Goal: Task Accomplishment & Management: Manage account settings

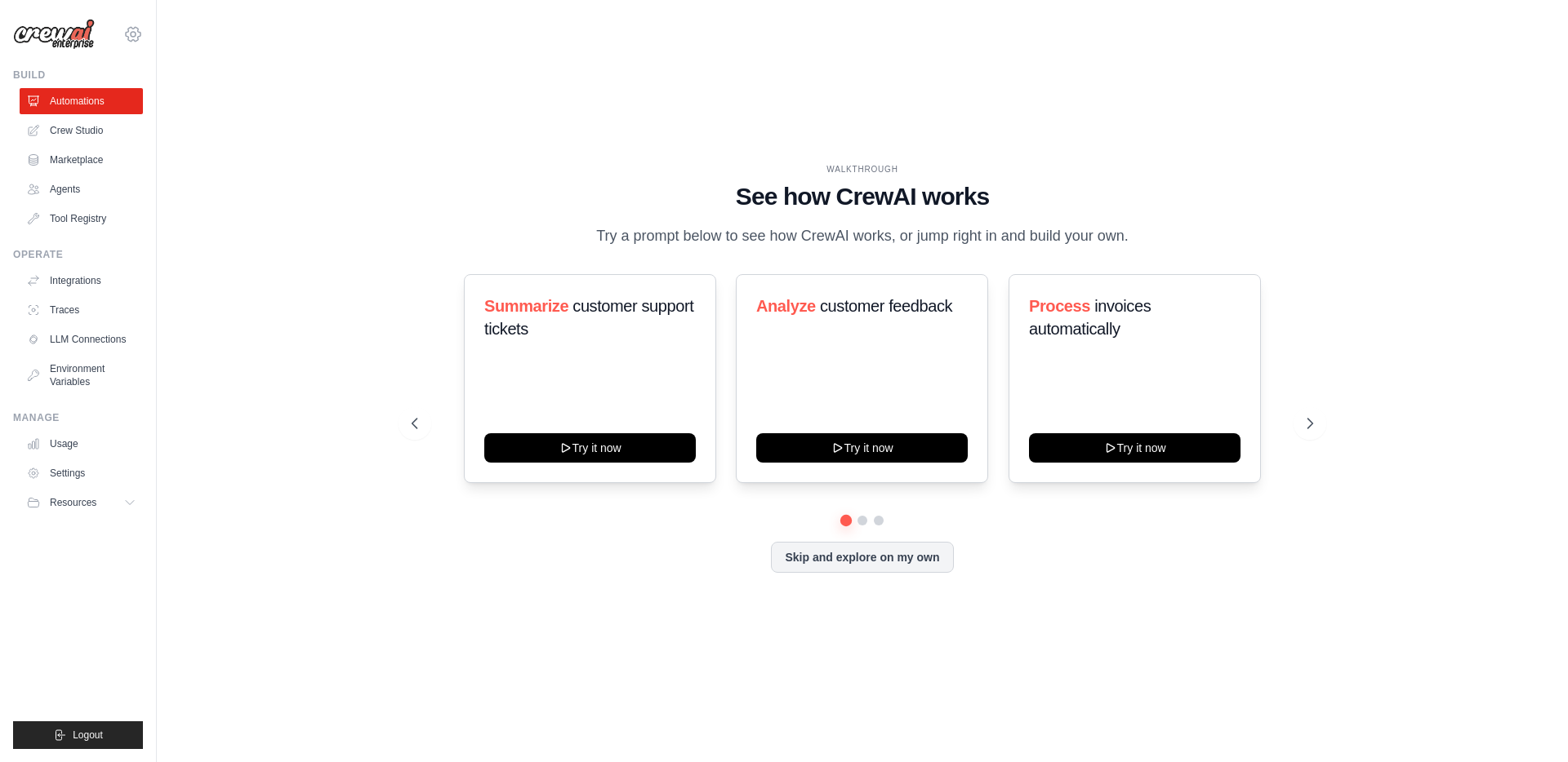
click at [135, 39] on icon at bounding box center [133, 34] width 20 height 20
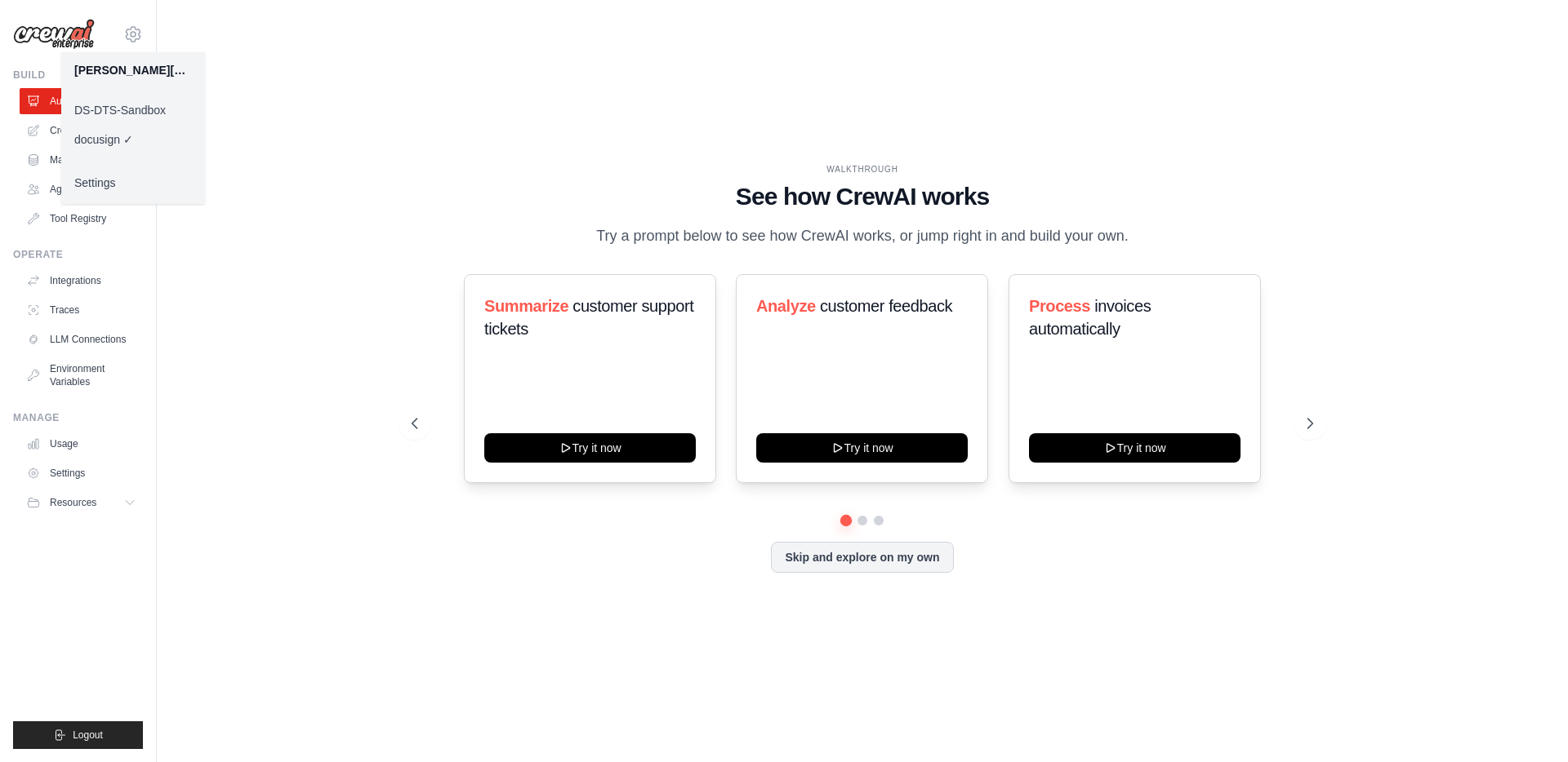
click at [121, 112] on link "DS-DTS-Sandbox" at bounding box center [133, 111] width 144 height 29
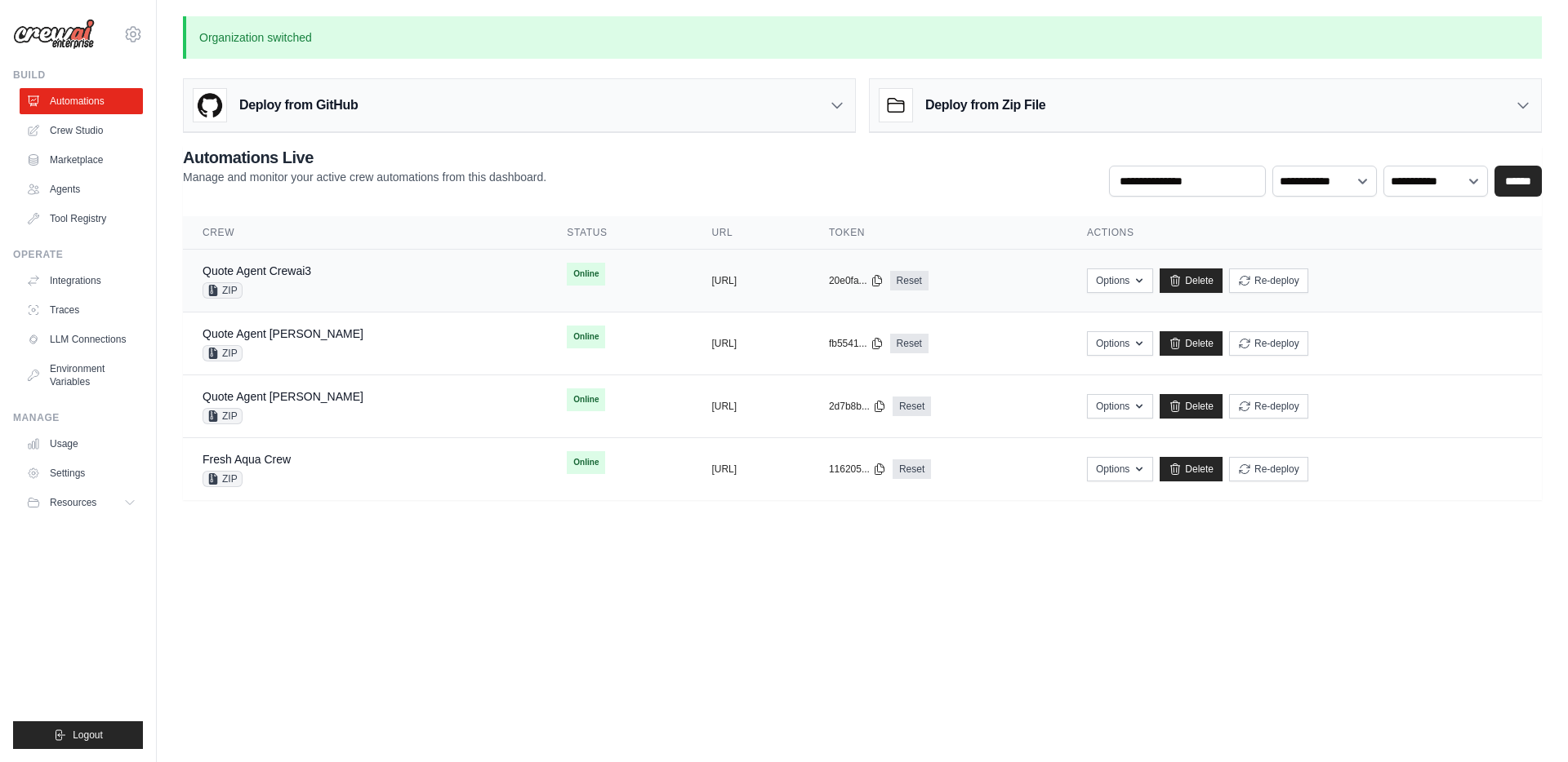
click at [342, 278] on div "Quote Agent Crewai3 ZIP" at bounding box center [365, 281] width 325 height 36
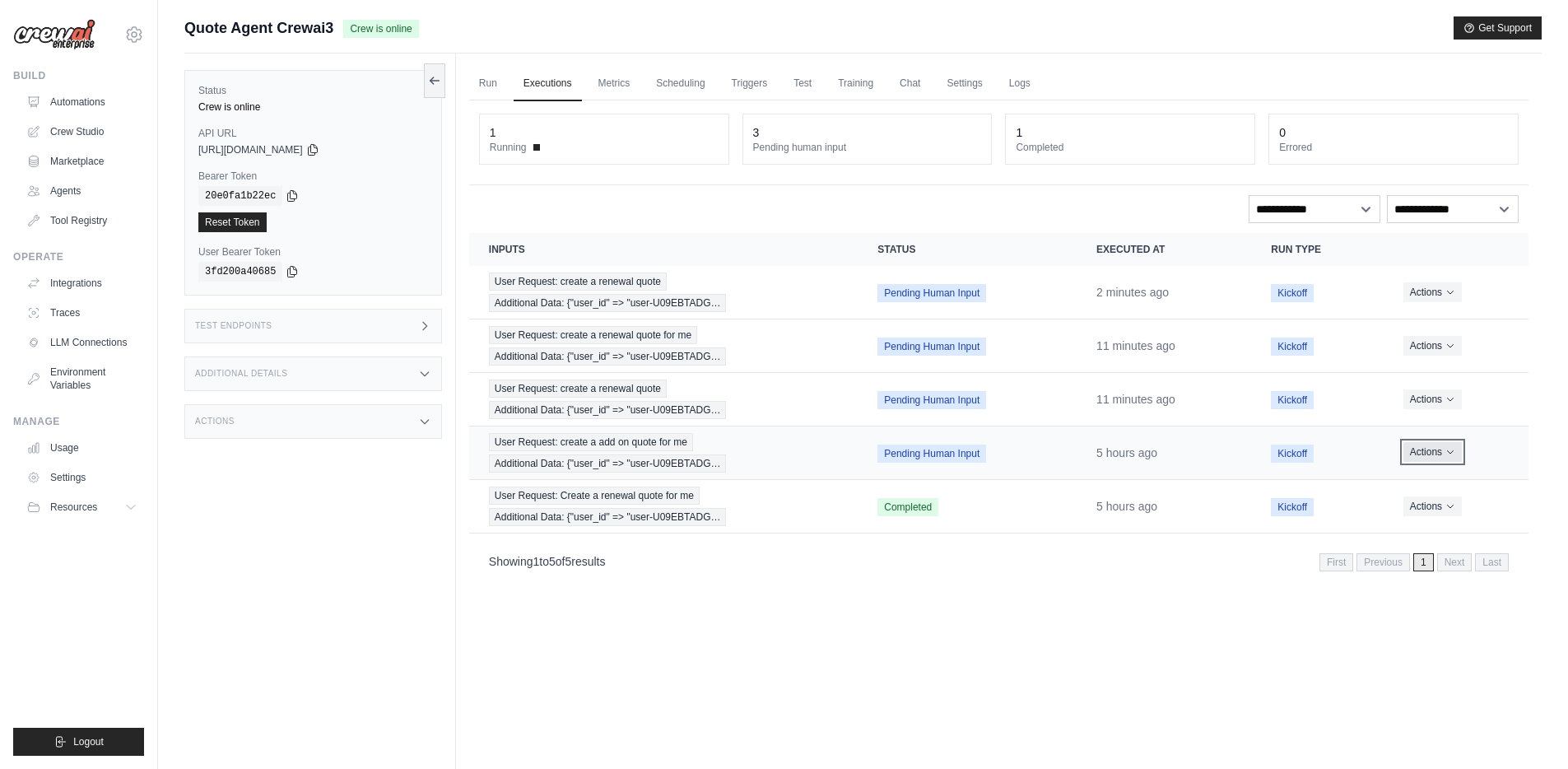
click at [1451, 455] on icon "Actions for execution" at bounding box center [1451, 452] width 10 height 10
click at [1441, 508] on button "Delete" at bounding box center [1456, 507] width 106 height 27
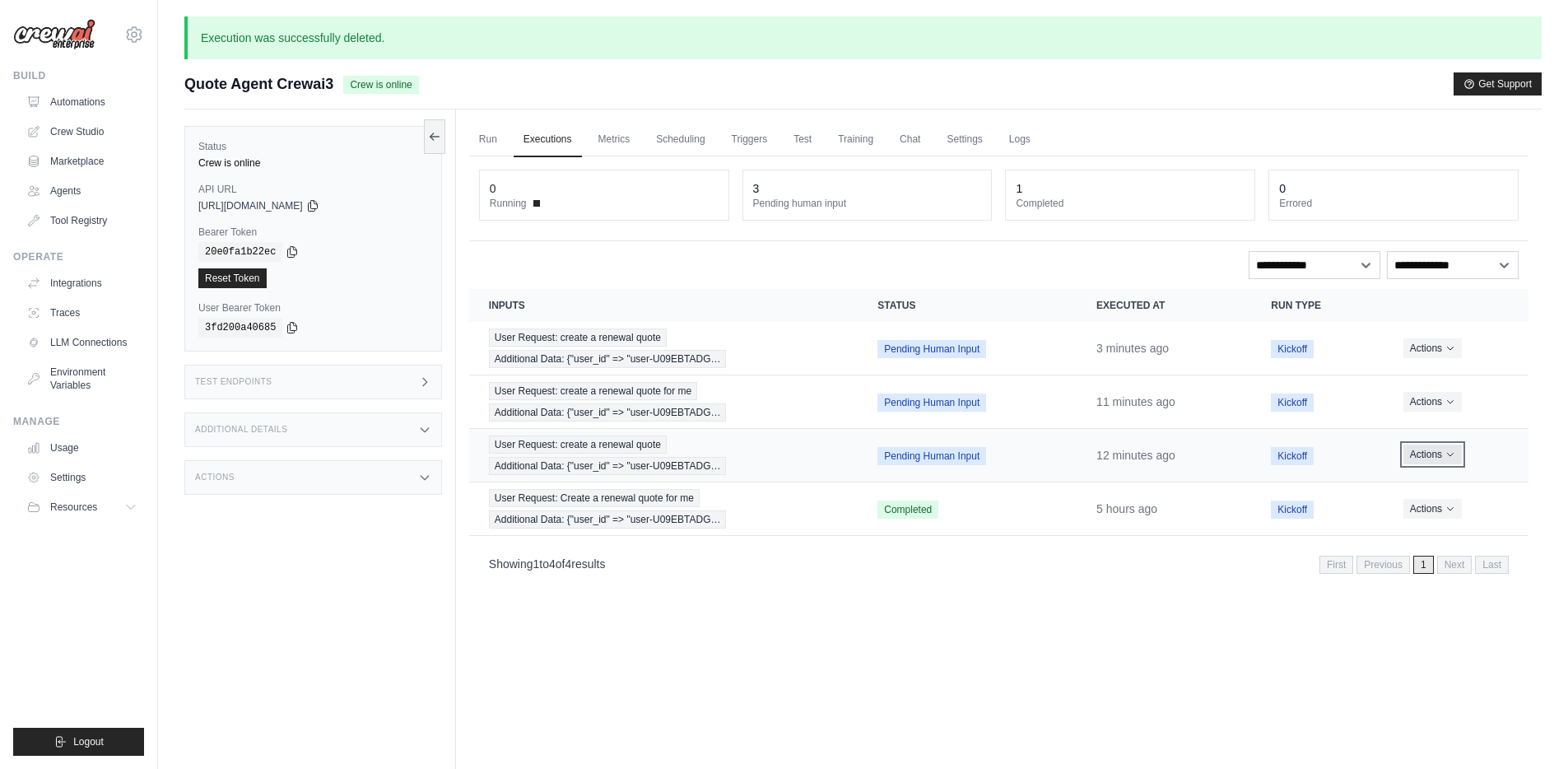
click at [1443, 450] on button "Actions" at bounding box center [1433, 455] width 58 height 20
click at [1430, 513] on button "Delete" at bounding box center [1456, 510] width 106 height 27
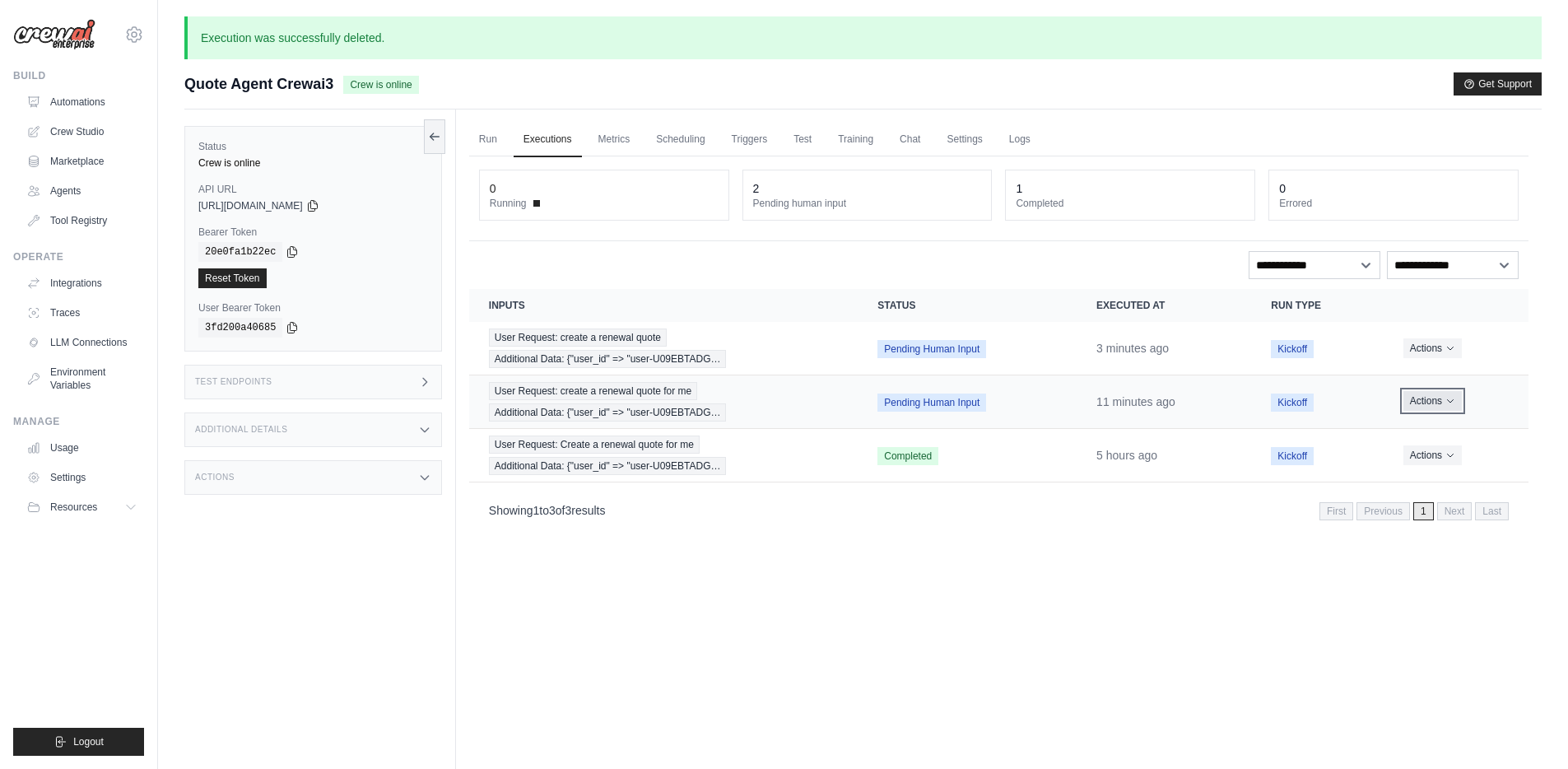
click at [1453, 401] on icon "Actions for execution" at bounding box center [1451, 401] width 10 height 10
click at [1430, 453] on button "Delete" at bounding box center [1456, 457] width 106 height 27
